Goal: Task Accomplishment & Management: Manage account settings

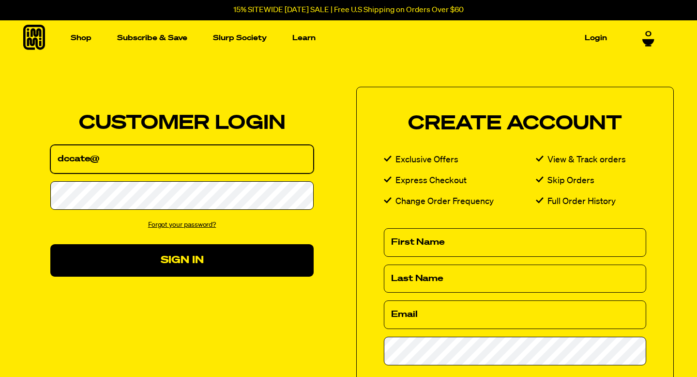
click at [255, 163] on input "dccate@" at bounding box center [181, 159] width 263 height 29
type input "[EMAIL_ADDRESS][DOMAIN_NAME]"
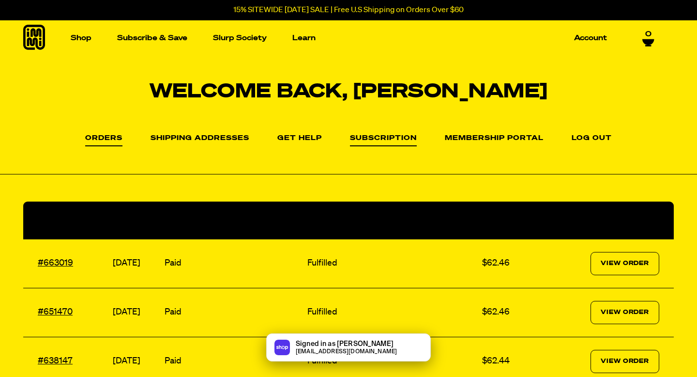
click at [405, 140] on link "Subscription" at bounding box center [383, 141] width 67 height 12
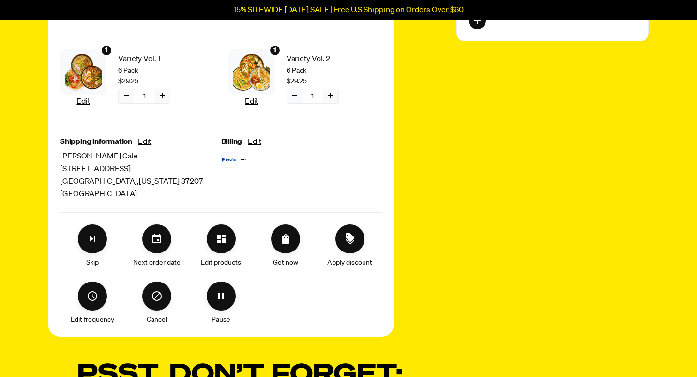
scroll to position [190, 0]
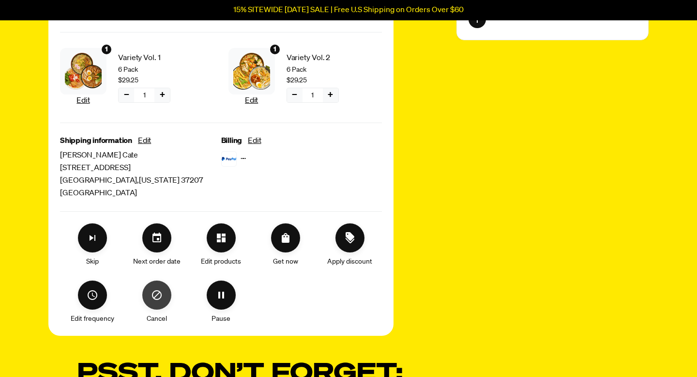
click at [152, 294] on icon "Cancel" at bounding box center [157, 295] width 12 height 12
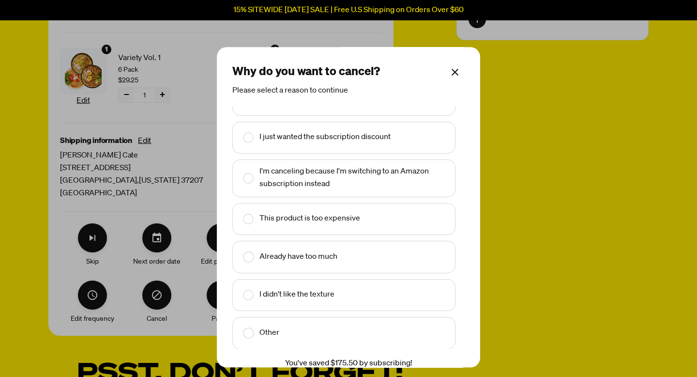
scroll to position [23, 0]
click at [333, 227] on div "This product is too expensive" at bounding box center [344, 220] width 211 height 20
checkbox input "true"
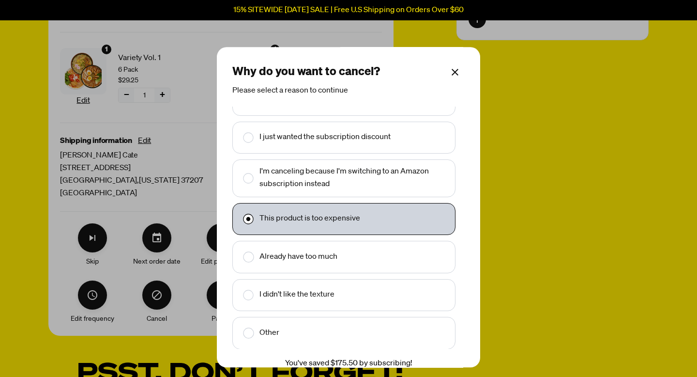
scroll to position [46, 0]
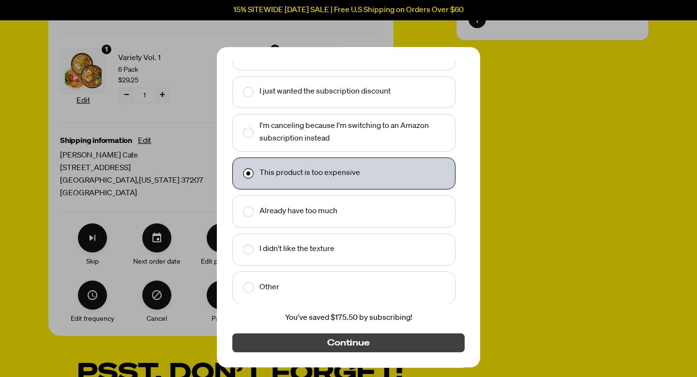
click at [423, 337] on button "Continue" at bounding box center [348, 342] width 232 height 19
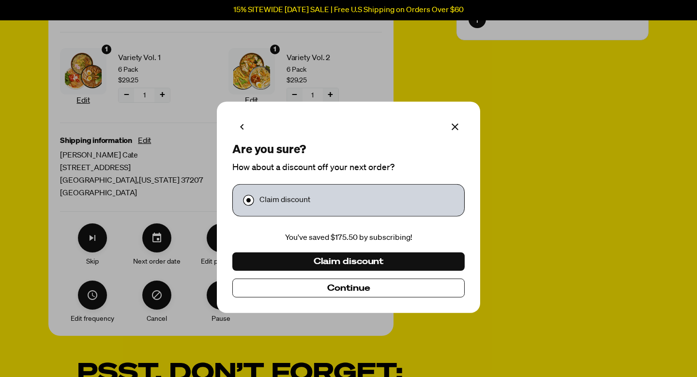
scroll to position [0, 0]
click at [397, 292] on button "Continue" at bounding box center [348, 287] width 232 height 19
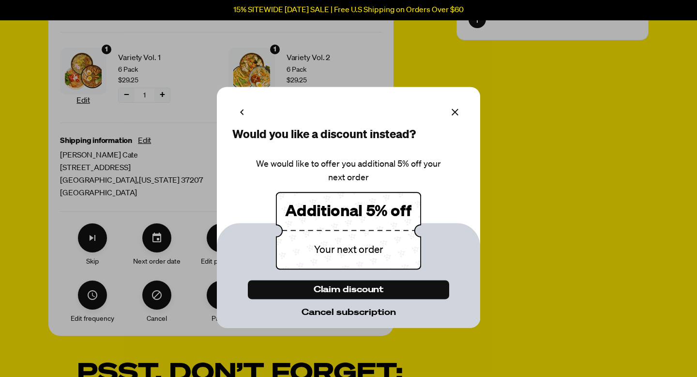
click at [368, 311] on span "Cancel subscription" at bounding box center [349, 312] width 94 height 11
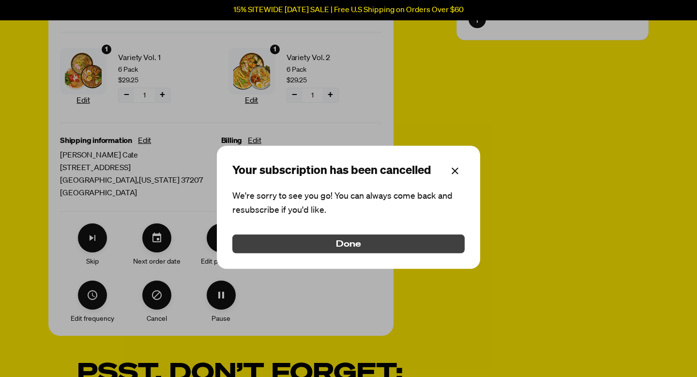
click at [406, 241] on button "Done" at bounding box center [348, 243] width 232 height 19
